Goal: Task Accomplishment & Management: Manage account settings

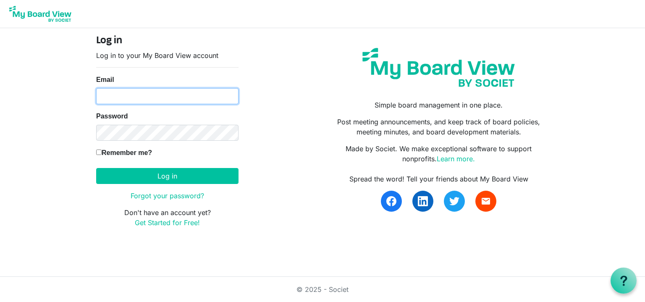
click at [108, 93] on input "Email" at bounding box center [167, 96] width 142 height 16
type input "[EMAIL_ADDRESS][DOMAIN_NAME]"
click at [96, 141] on nordpass-icon at bounding box center [96, 141] width 0 height 0
click at [97, 151] on input "Remember me?" at bounding box center [98, 152] width 5 height 5
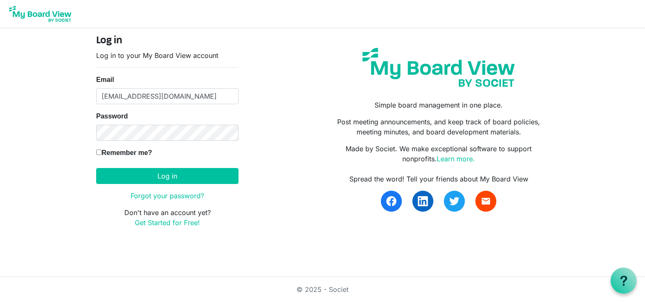
checkbox input "true"
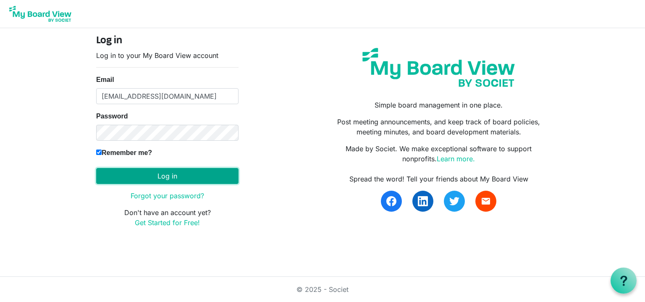
click at [179, 175] on button "Log in" at bounding box center [167, 176] width 142 height 16
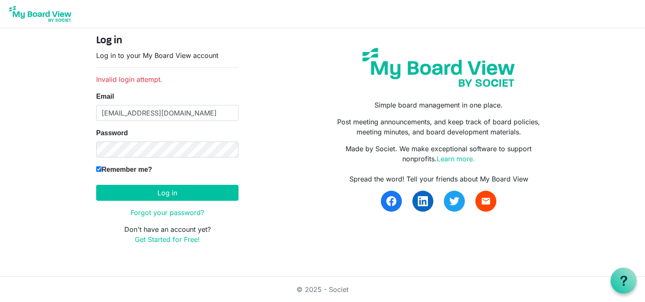
click at [0, 283] on nordpass-portal at bounding box center [0, 283] width 0 height 0
